Goal: Task Accomplishment & Management: Use online tool/utility

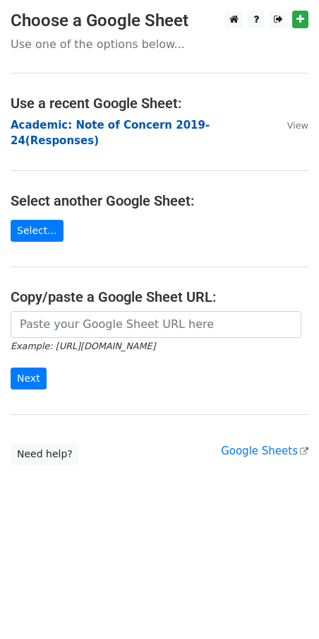
click at [135, 125] on strong "Academic: Note of Concern 2019-24(Responses)" at bounding box center [110, 133] width 199 height 29
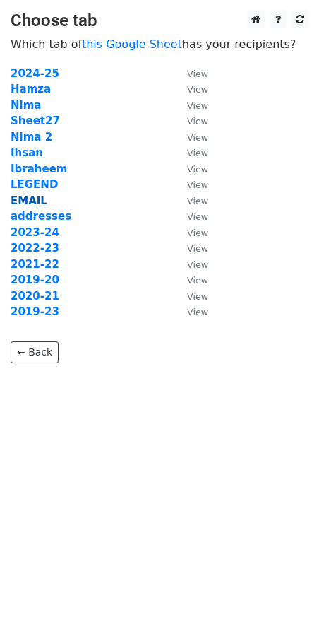
click at [30, 202] on strong "EMAIL" at bounding box center [29, 200] width 37 height 13
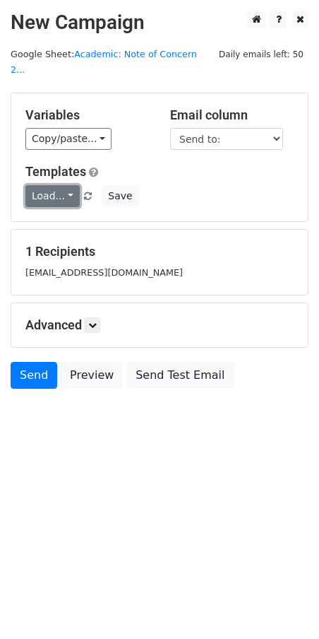
click at [66, 185] on link "Load..." at bounding box center [52, 196] width 54 height 22
click at [66, 215] on link "NOC Final" at bounding box center [82, 226] width 112 height 23
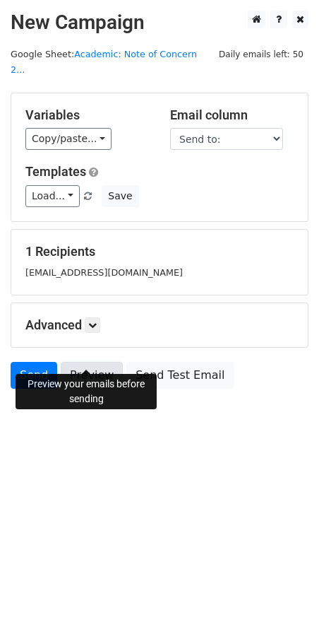
click at [87, 362] on link "Preview" at bounding box center [92, 375] width 62 height 27
click at [40, 362] on link "Send" at bounding box center [34, 375] width 47 height 27
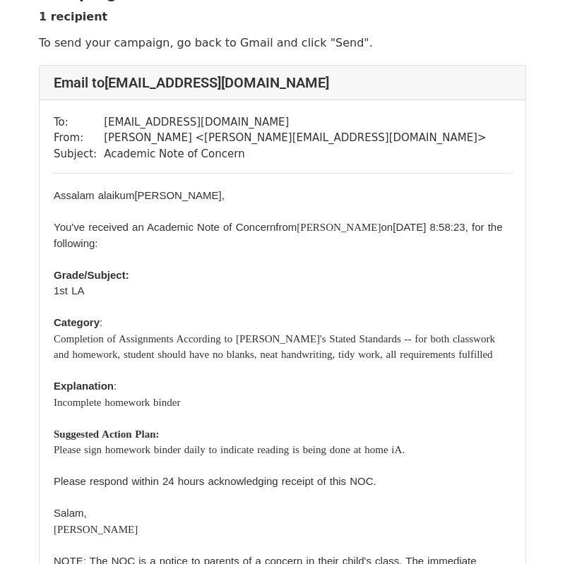
scroll to position [66, 0]
